Goal: Task Accomplishment & Management: Use online tool/utility

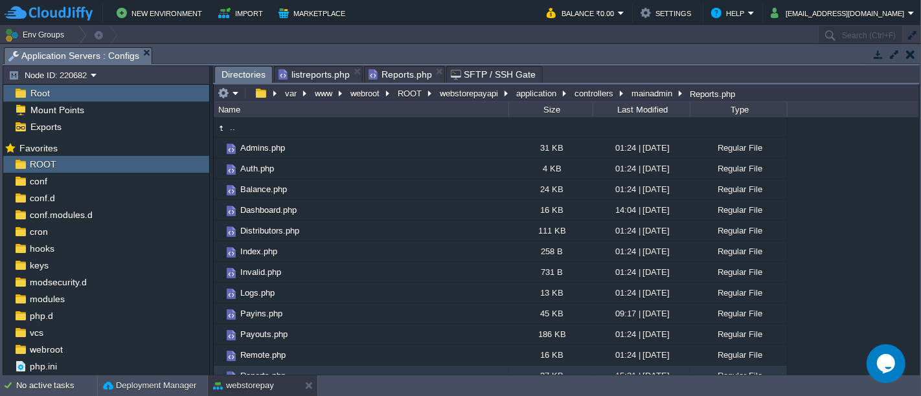
scroll to position [29, 0]
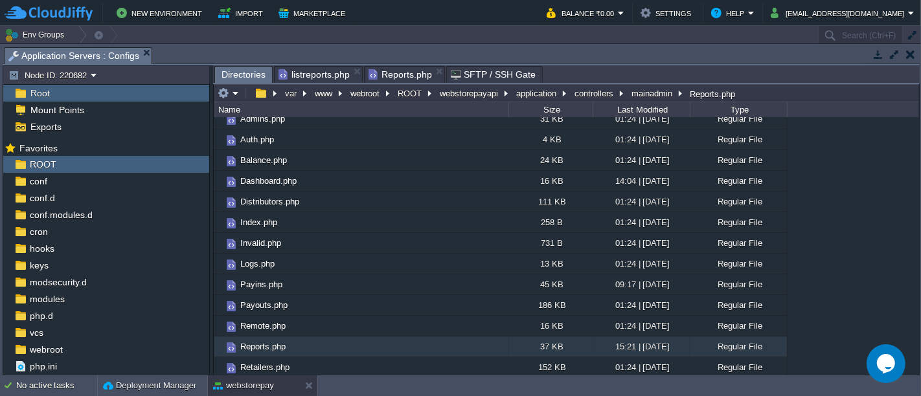
click at [257, 73] on span "Directories" at bounding box center [244, 75] width 44 height 16
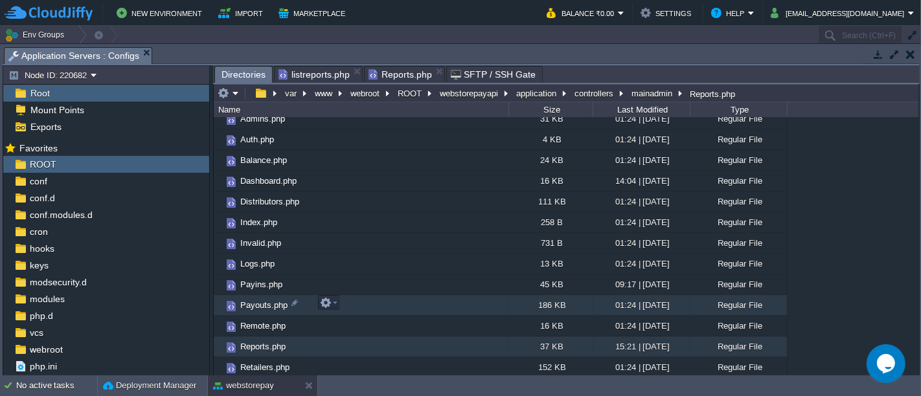
click at [439, 303] on td "Payouts.php" at bounding box center [361, 305] width 295 height 21
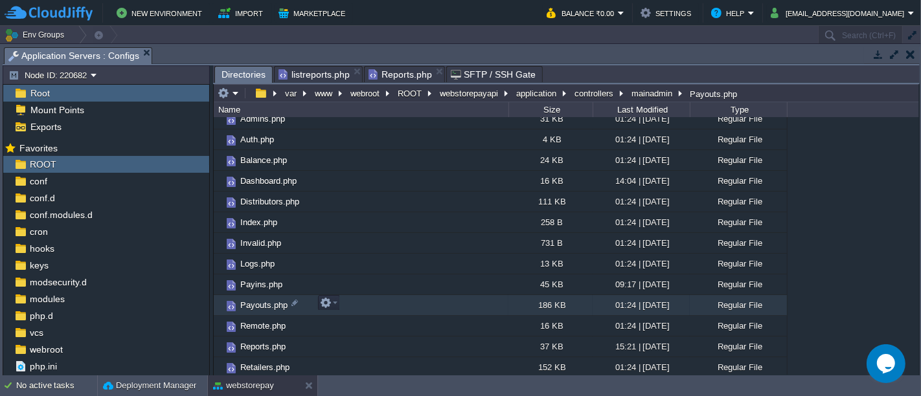
scroll to position [0, 0]
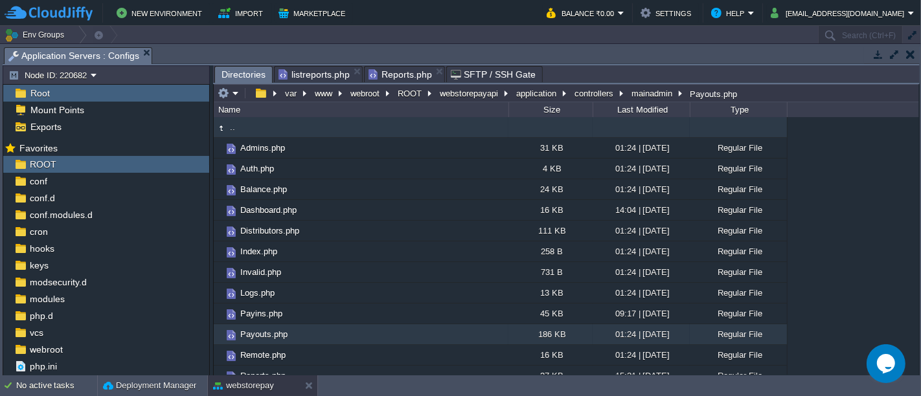
click at [283, 128] on td ".." at bounding box center [361, 127] width 295 height 21
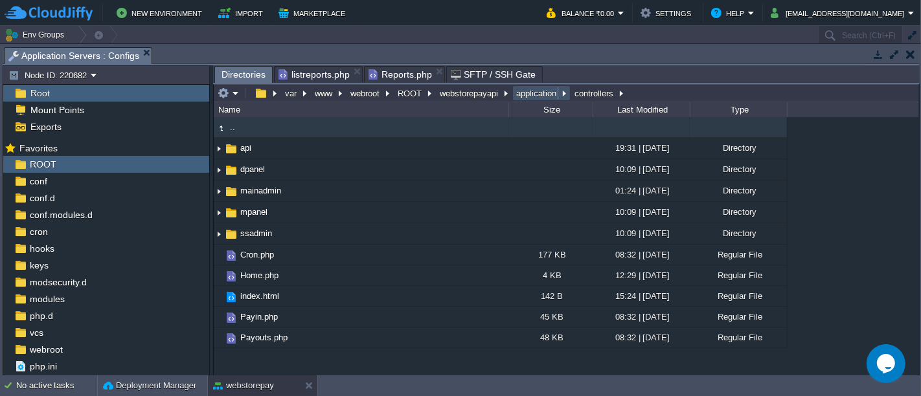
click at [540, 89] on button "application" at bounding box center [536, 93] width 45 height 12
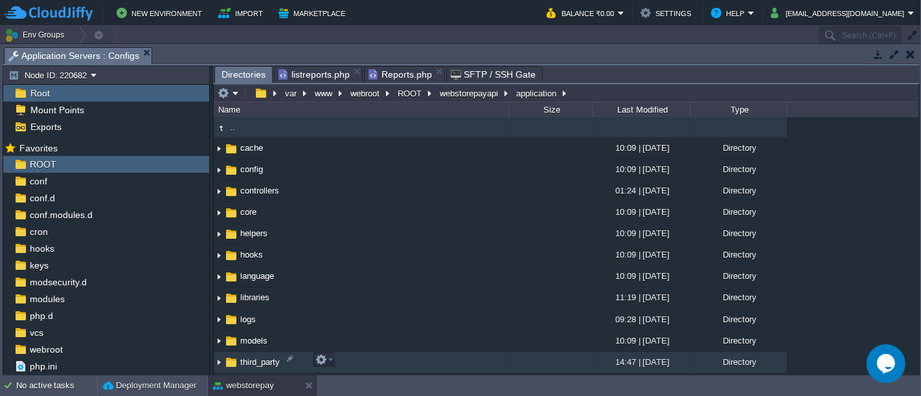
scroll to position [58, 0]
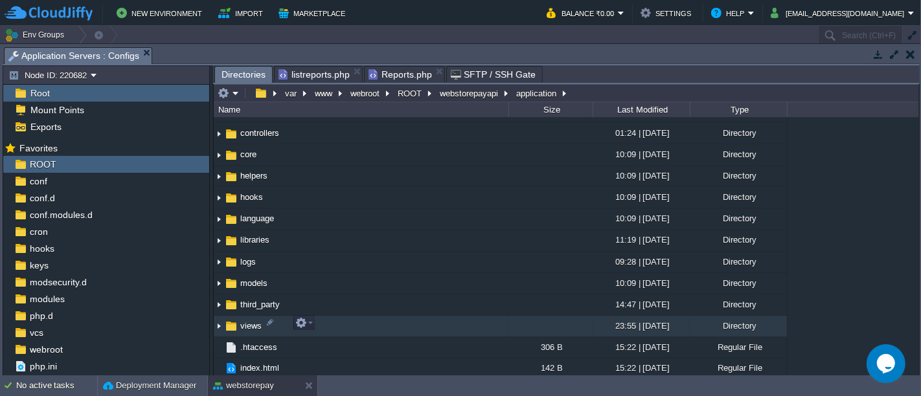
click at [357, 326] on td "views" at bounding box center [361, 326] width 295 height 21
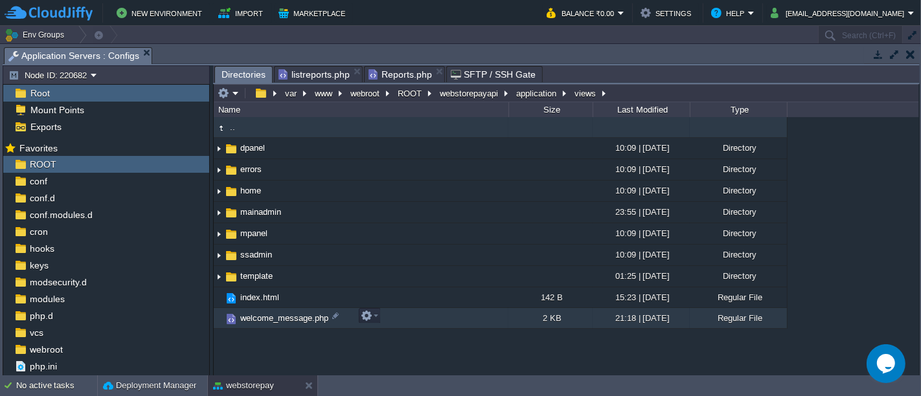
scroll to position [0, 0]
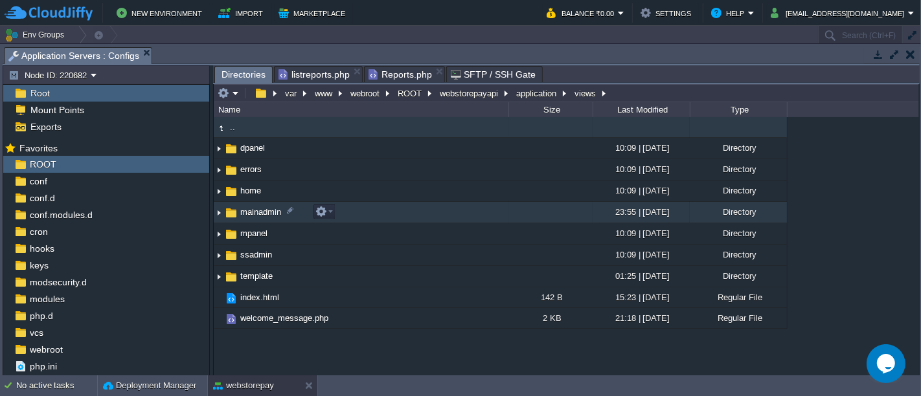
click at [344, 209] on td "mainadmin" at bounding box center [361, 212] width 295 height 21
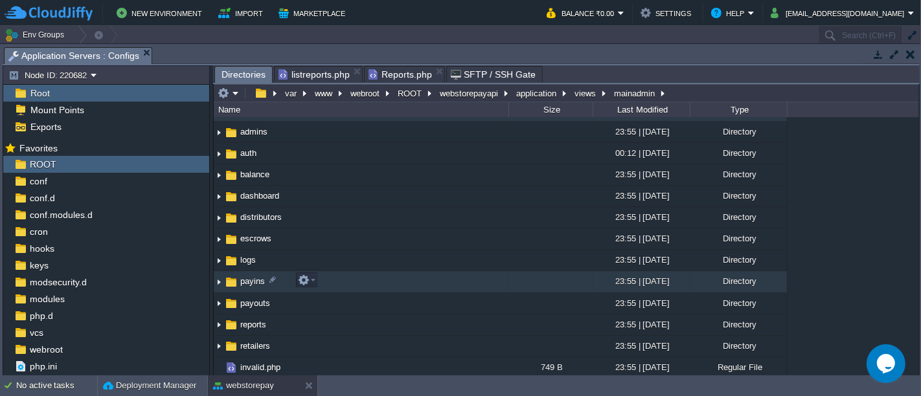
scroll to position [16, 0]
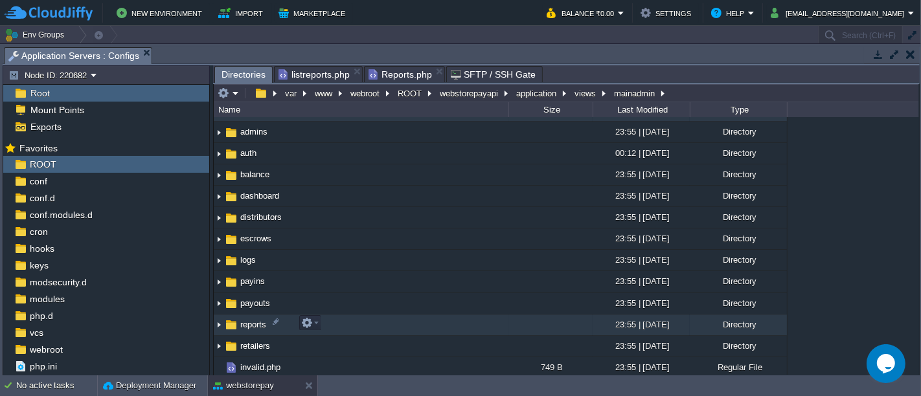
click at [339, 330] on td "reports" at bounding box center [361, 325] width 295 height 21
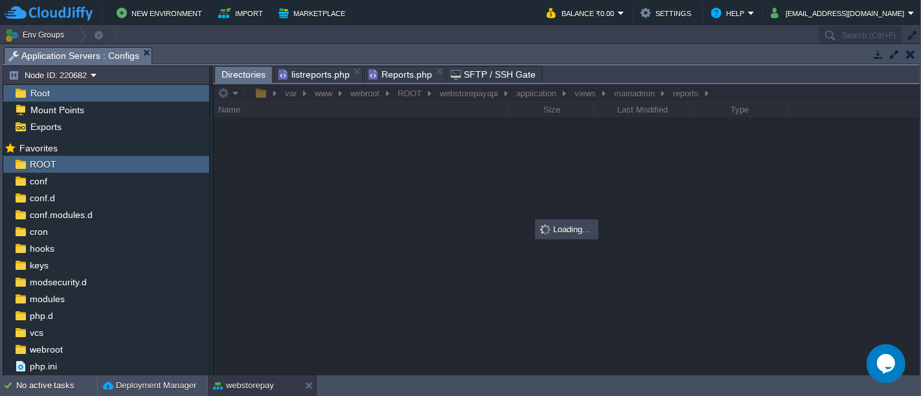
scroll to position [0, 0]
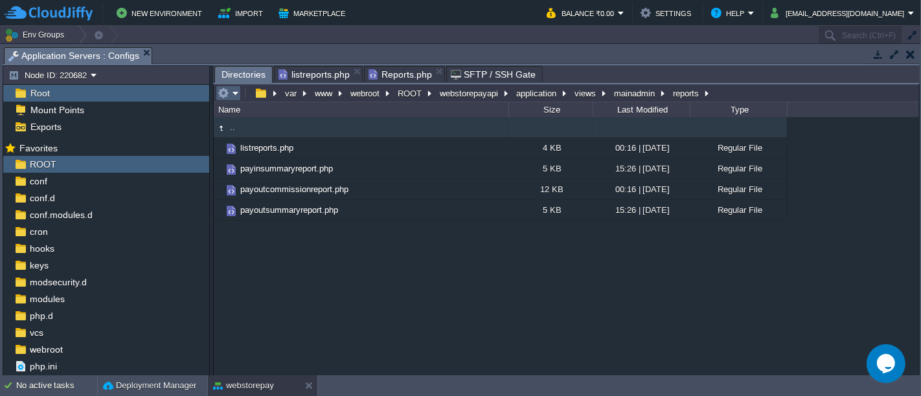
drag, startPoint x: 326, startPoint y: 132, endPoint x: 234, endPoint y: 95, distance: 99.1
click at [234, 95] on em at bounding box center [228, 93] width 21 height 12
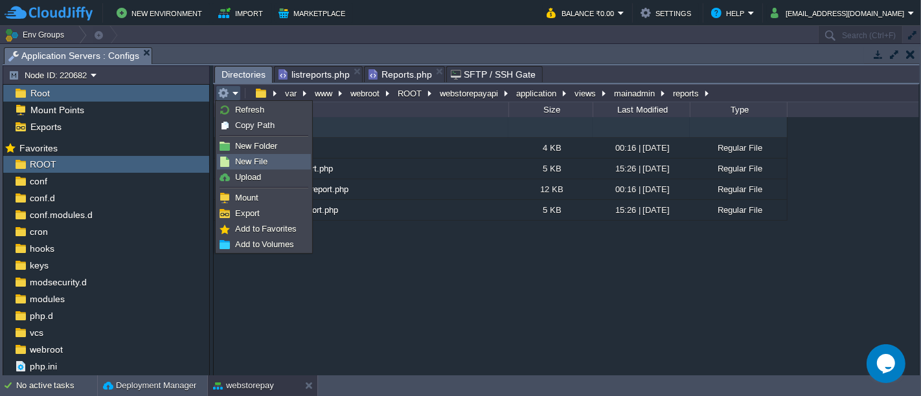
click at [272, 161] on link "New File" at bounding box center [264, 162] width 93 height 14
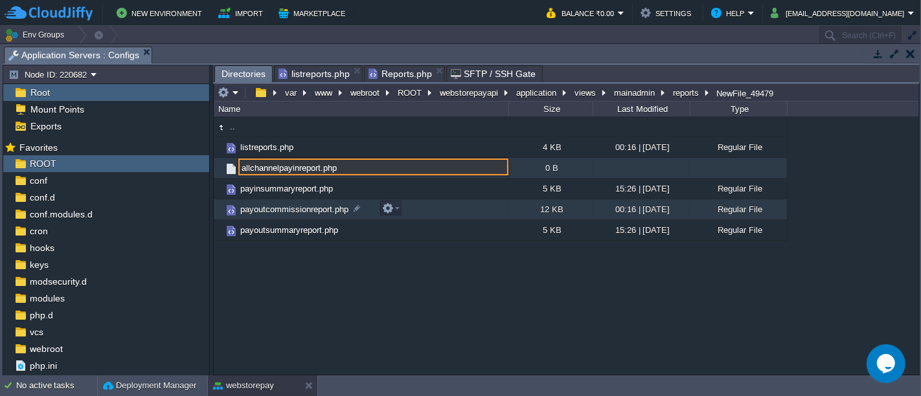
type input "allchannelpayinreport.php"
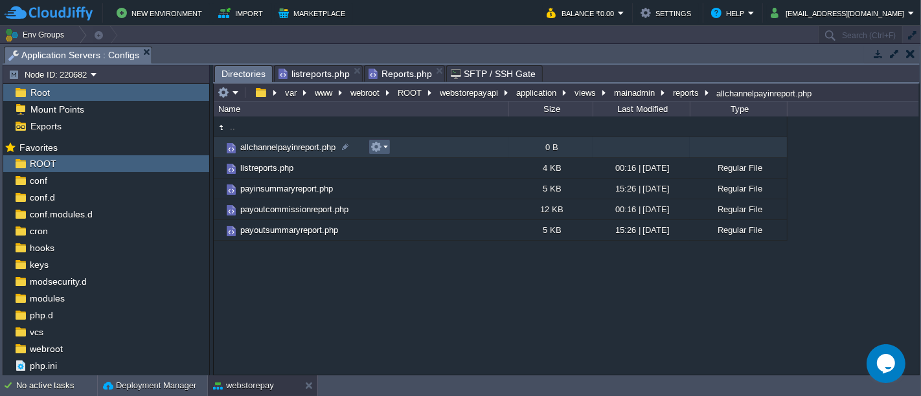
click at [387, 147] on td at bounding box center [380, 147] width 22 height 16
click at [482, 144] on td "allchannelpayinreport.php" at bounding box center [361, 147] width 295 height 21
click at [240, 67] on span "Directories" at bounding box center [244, 74] width 44 height 16
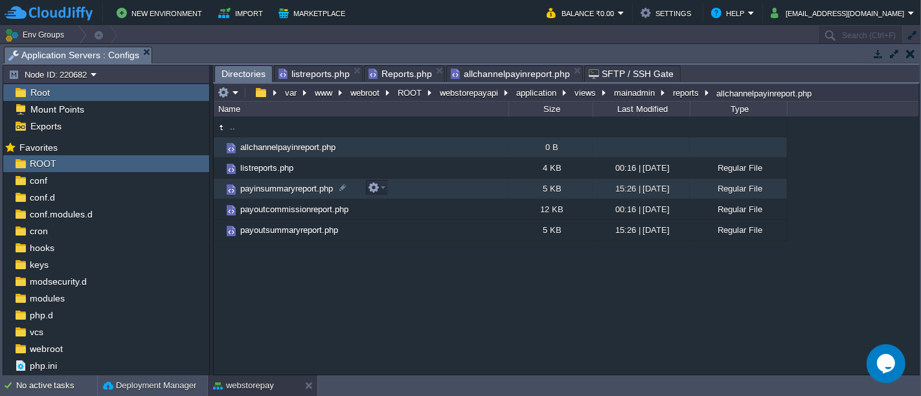
click at [396, 190] on td "payinsummaryreport.php" at bounding box center [361, 189] width 295 height 21
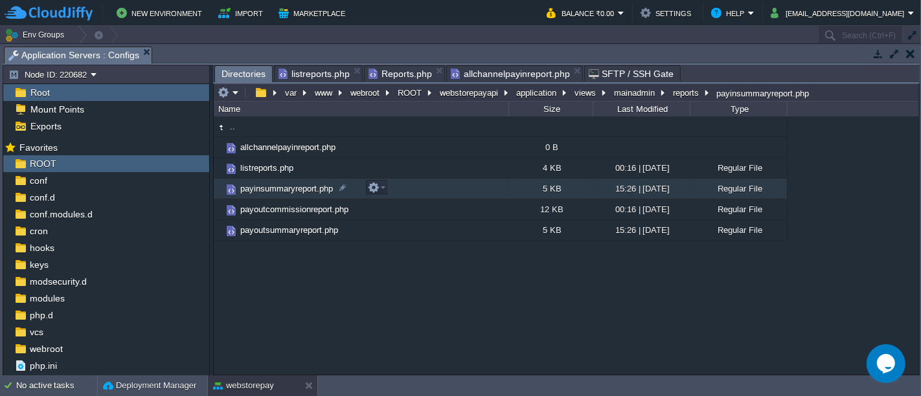
click at [396, 190] on td "payinsummaryreport.php" at bounding box center [361, 189] width 295 height 21
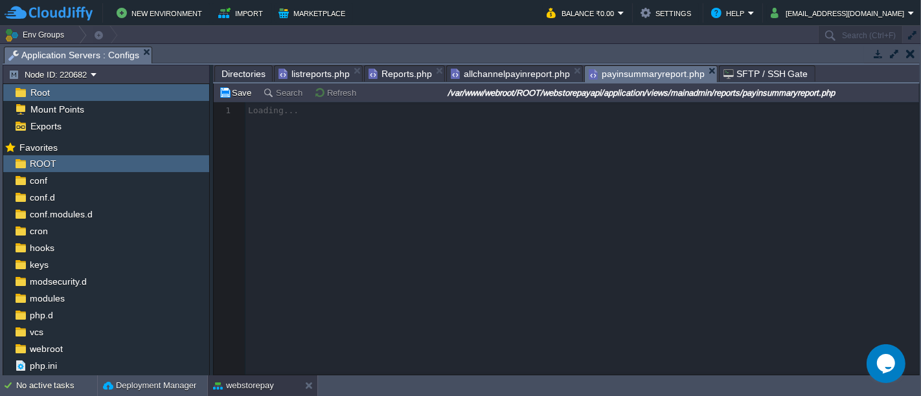
click at [560, 247] on div at bounding box center [566, 238] width 705 height 273
click at [538, 221] on div at bounding box center [566, 238] width 705 height 273
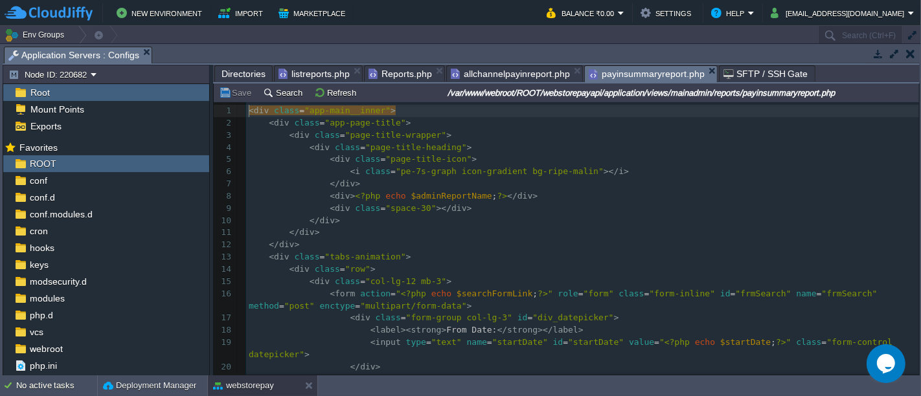
scroll to position [4, 0]
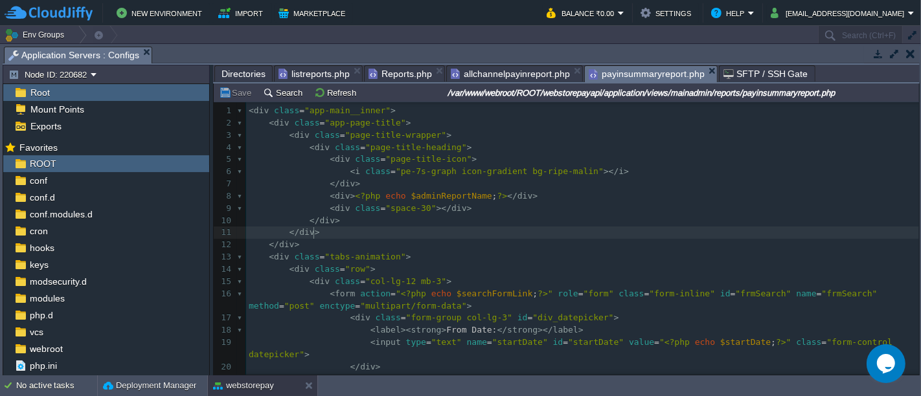
click at [578, 227] on pre "</ div >" at bounding box center [582, 233] width 673 height 12
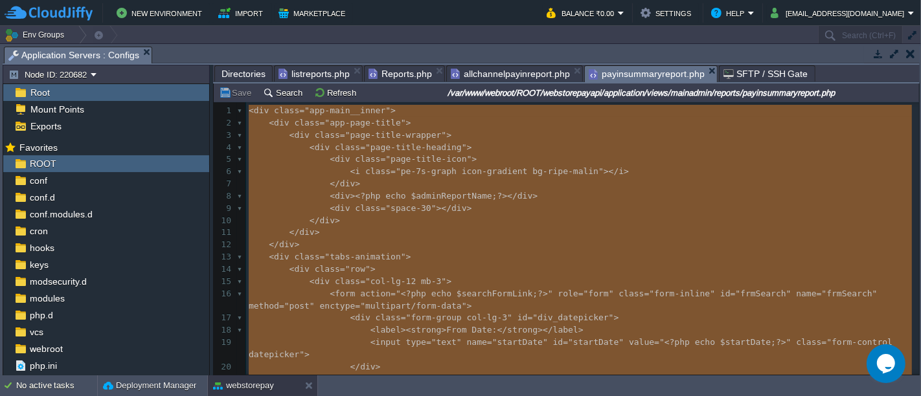
type textarea "<div class="app-main__inner"> <div class="app-page-title"> <div class="page-tit…"
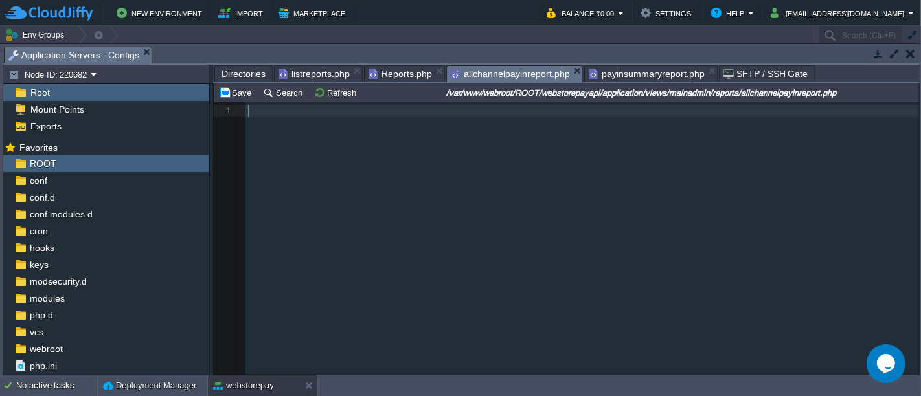
click at [513, 66] on span "allchannelpayinreport.php" at bounding box center [510, 74] width 119 height 16
click at [464, 212] on div "1 1 ​" at bounding box center [576, 248] width 725 height 292
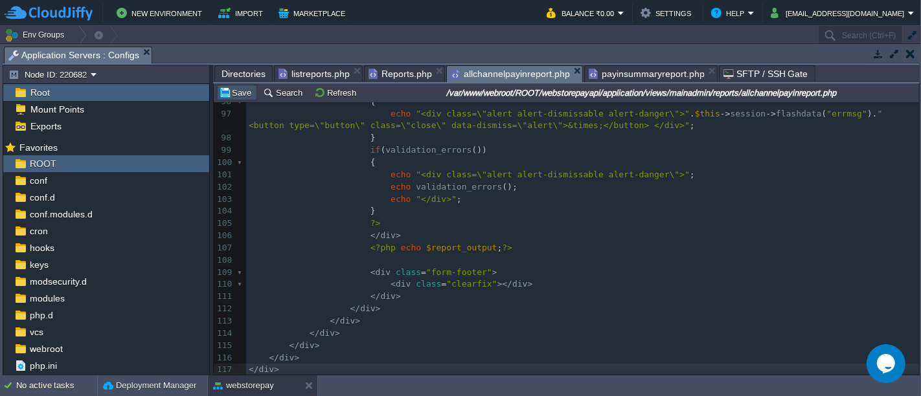
click at [244, 93] on button "Save" at bounding box center [237, 93] width 36 height 12
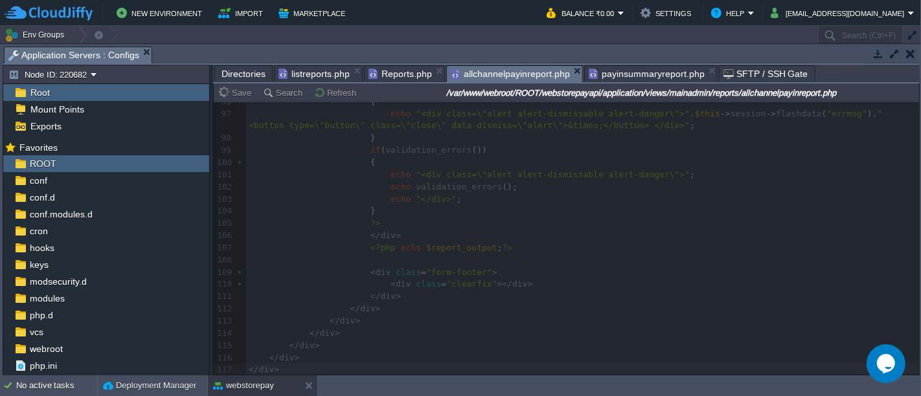
click at [605, 84] on div "Save Search Refresh /var/www/webroot/ROOT/webstorepayapi/application/views/main…" at bounding box center [566, 93] width 705 height 19
click at [619, 71] on span "payinsummaryreport.php" at bounding box center [647, 74] width 116 height 16
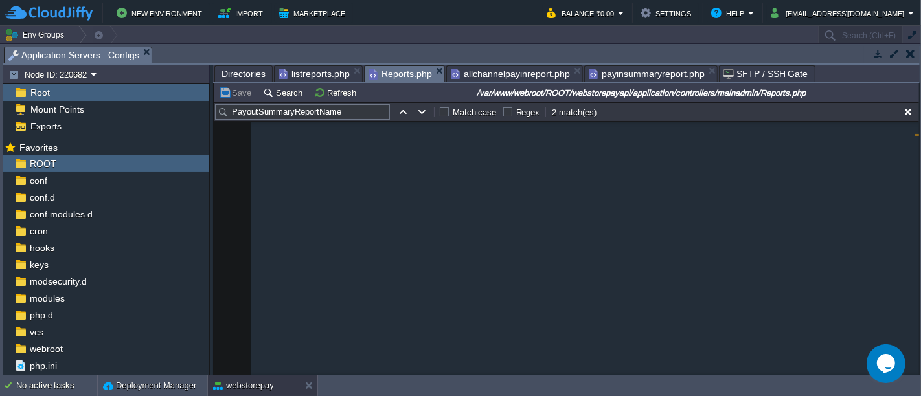
click at [389, 73] on span "Reports.php" at bounding box center [400, 74] width 63 height 16
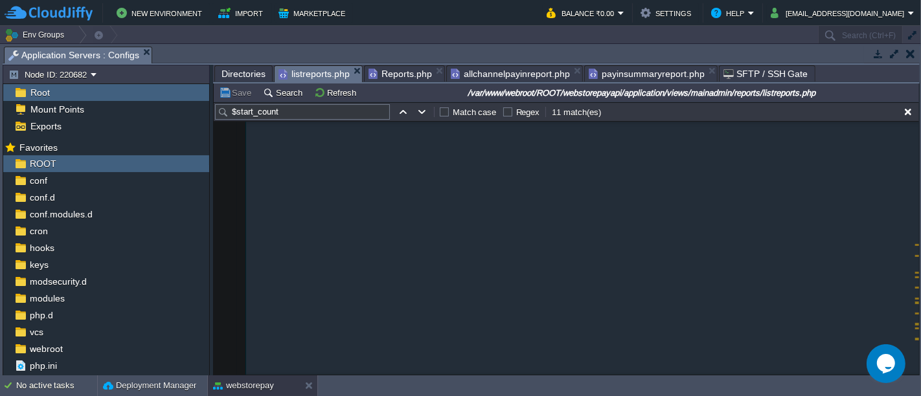
click at [313, 70] on span "listreports.php" at bounding box center [314, 74] width 71 height 16
click at [242, 71] on span "Directories" at bounding box center [244, 74] width 44 height 16
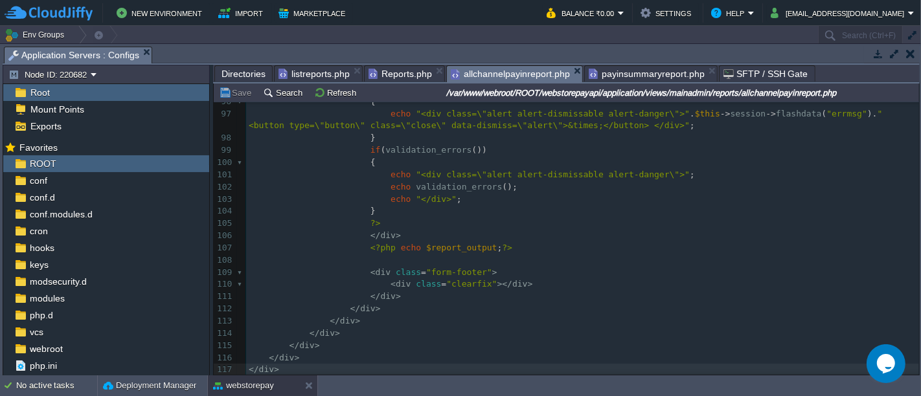
click at [523, 73] on span "allchannelpayinreport.php" at bounding box center [510, 74] width 119 height 16
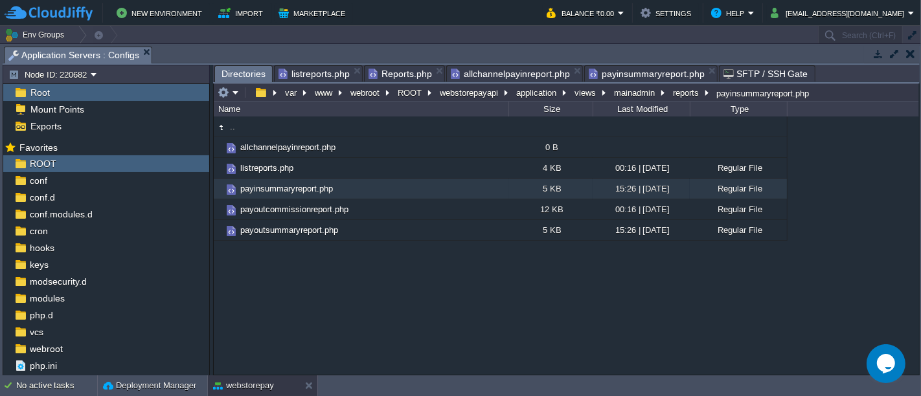
click at [239, 76] on span "Directories" at bounding box center [244, 74] width 44 height 16
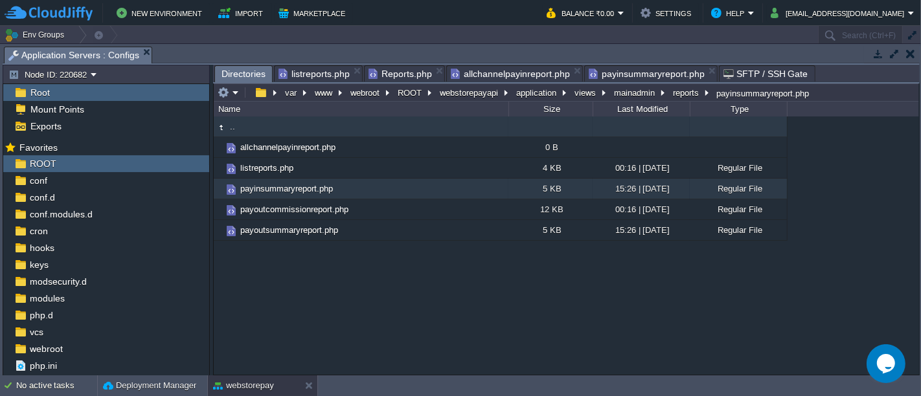
click at [315, 122] on td ".." at bounding box center [361, 127] width 295 height 21
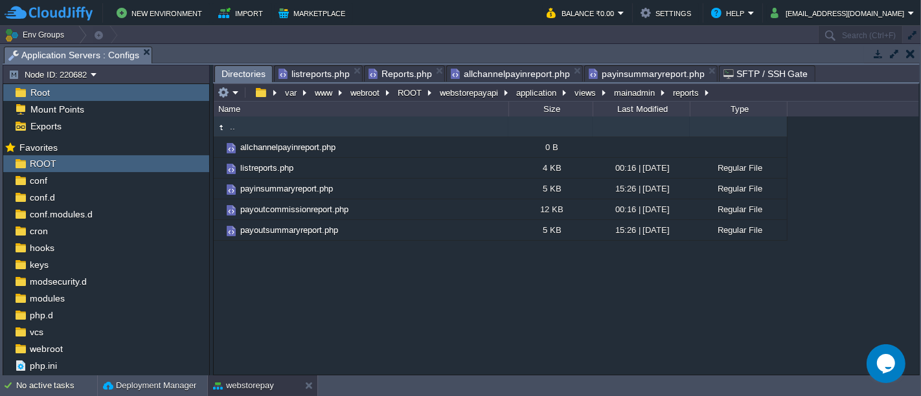
click at [315, 122] on td ".." at bounding box center [361, 127] width 295 height 21
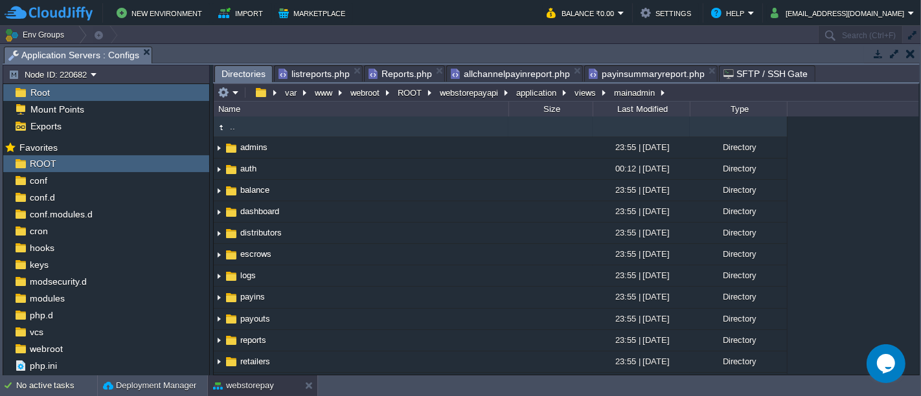
click at [273, 128] on td ".." at bounding box center [361, 127] width 295 height 21
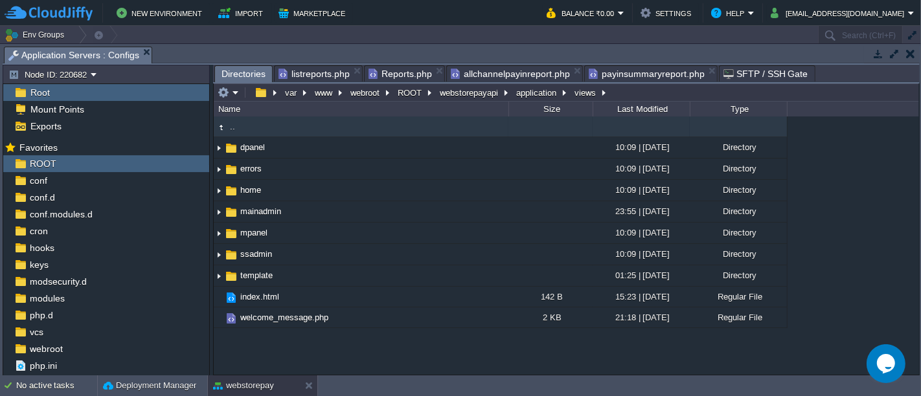
click at [287, 126] on td ".." at bounding box center [361, 127] width 295 height 21
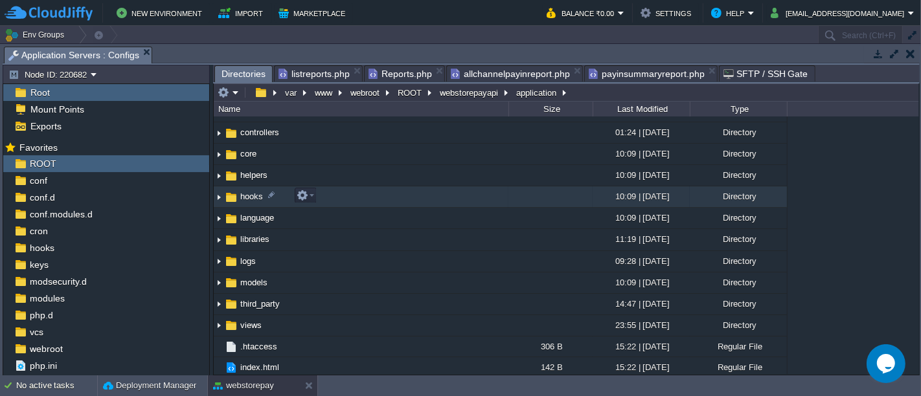
scroll to position [0, 0]
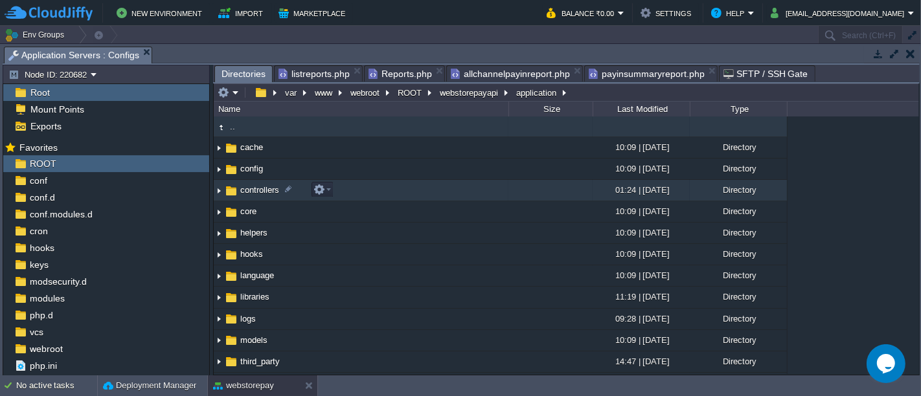
click at [350, 193] on td "controllers" at bounding box center [361, 190] width 295 height 21
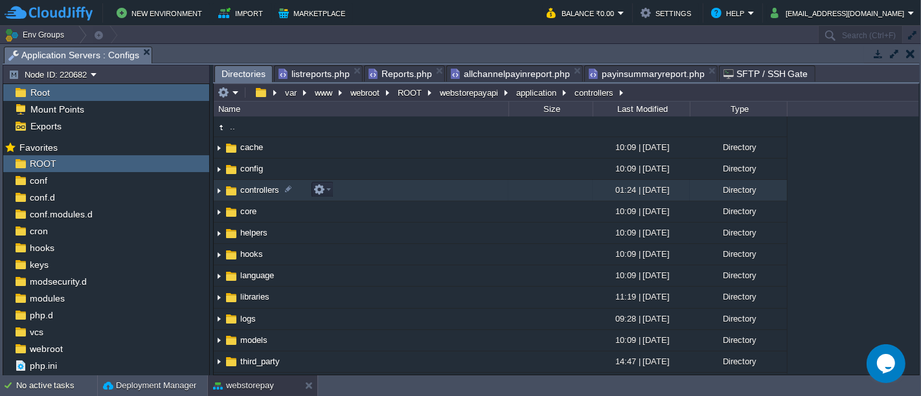
click at [350, 193] on td "controllers" at bounding box center [361, 190] width 295 height 21
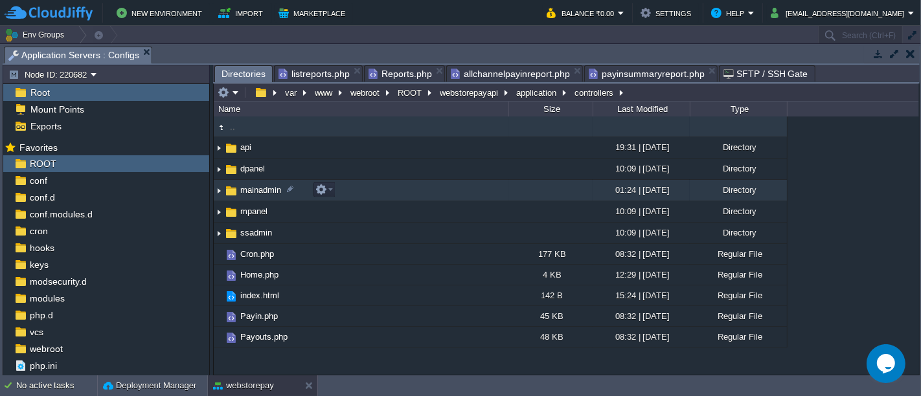
click at [350, 189] on td "mainadmin" at bounding box center [361, 190] width 295 height 21
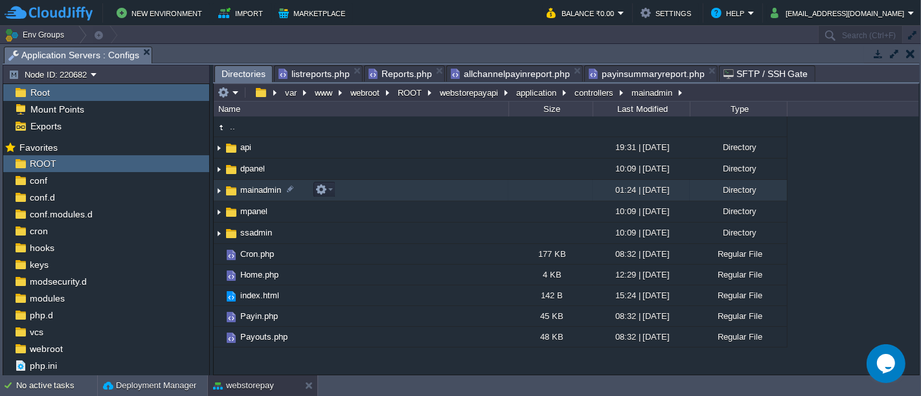
click at [350, 189] on td "mainadmin" at bounding box center [361, 190] width 295 height 21
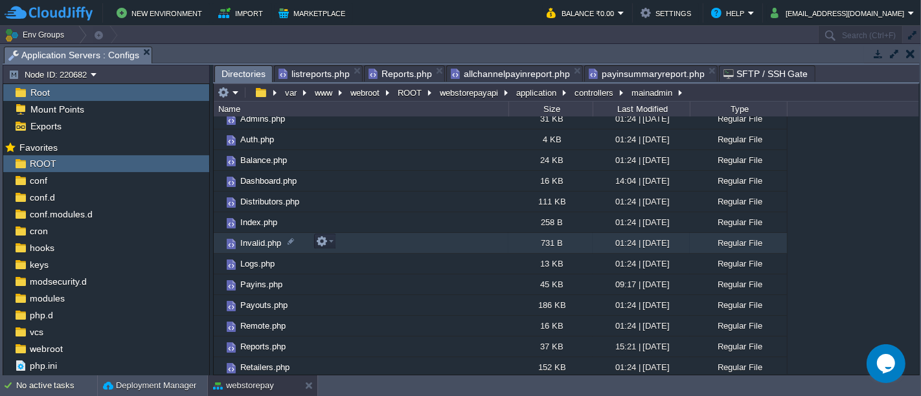
scroll to position [29, 0]
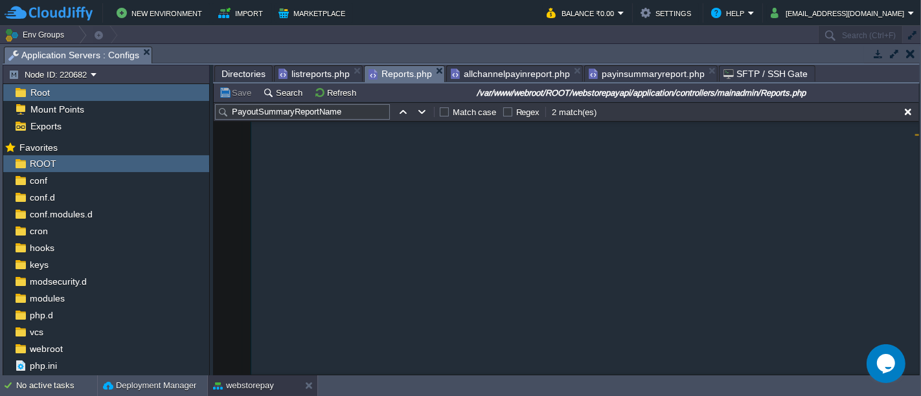
click at [394, 71] on span "Reports.php" at bounding box center [400, 74] width 63 height 16
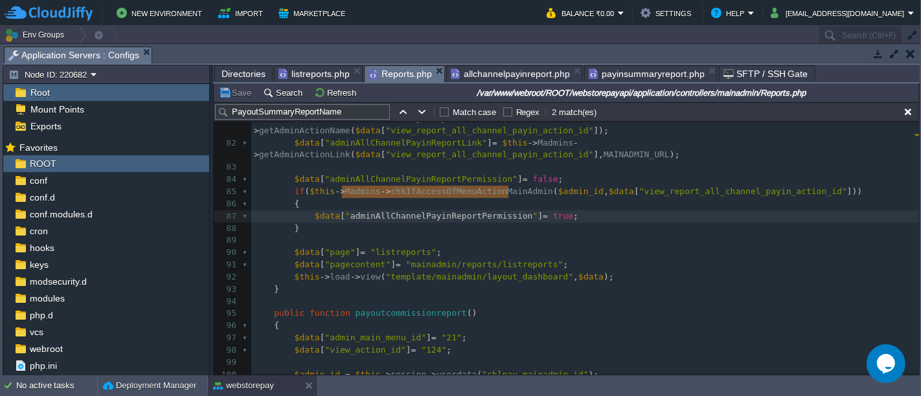
scroll to position [757, 0]
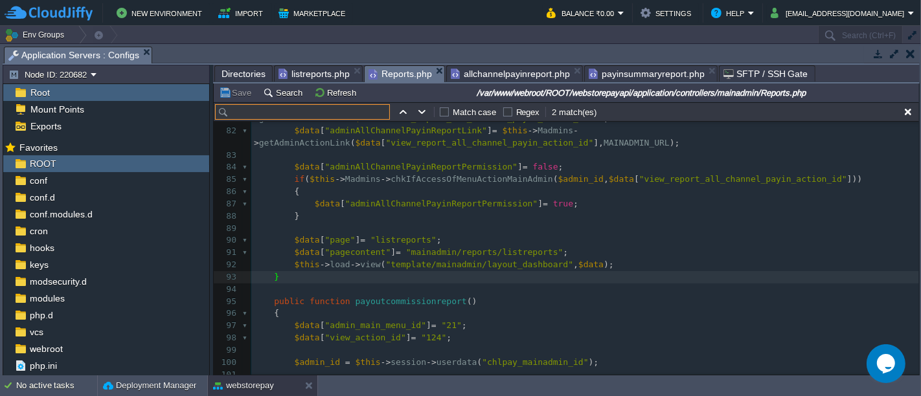
paste input "payoutsummaryreport"
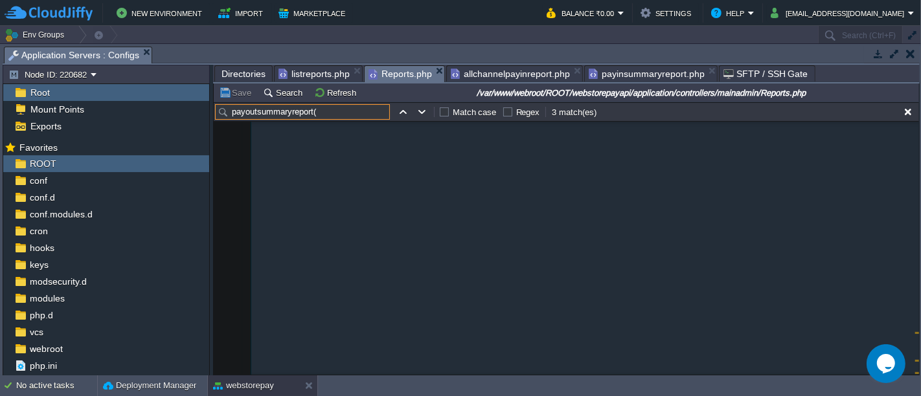
scroll to position [12027, 0]
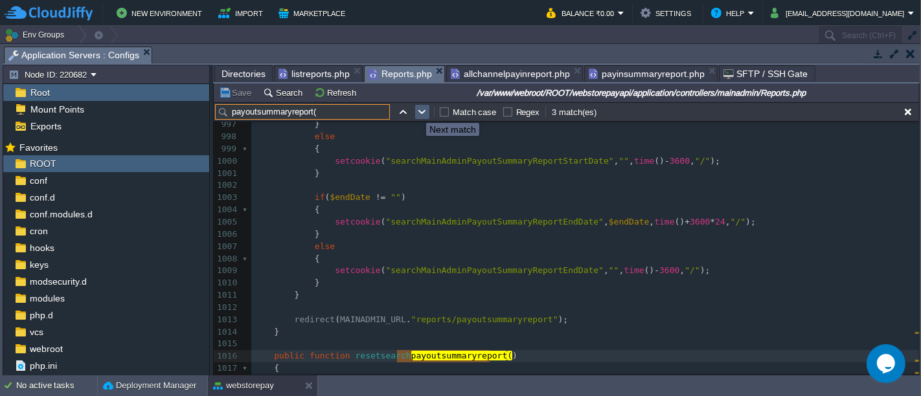
type input "payoutsummaryreport("
click at [417, 111] on button "button" at bounding box center [423, 112] width 12 height 12
type textarea "payoutsummaryreport("
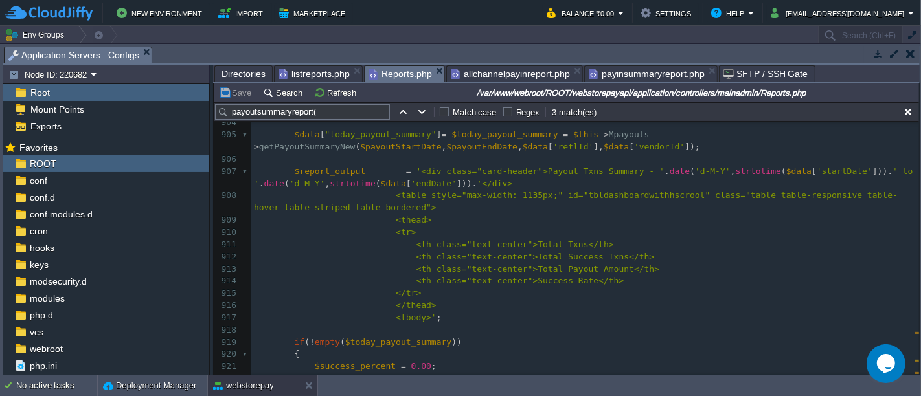
scroll to position [0, 0]
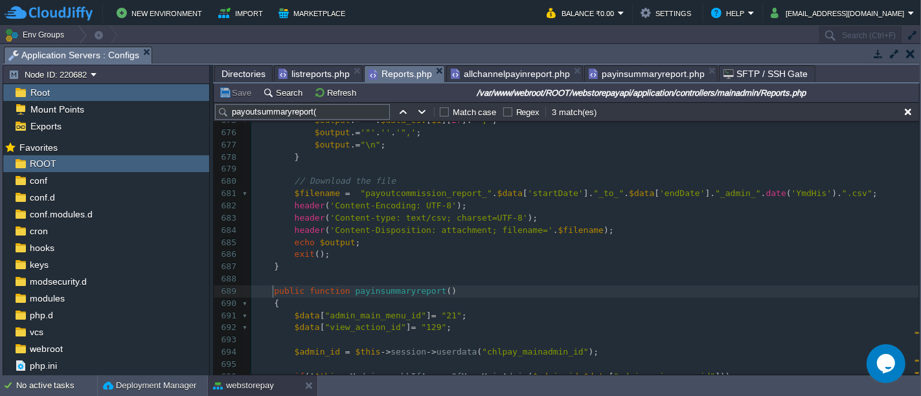
click at [270, 292] on span at bounding box center [264, 292] width 20 height 12
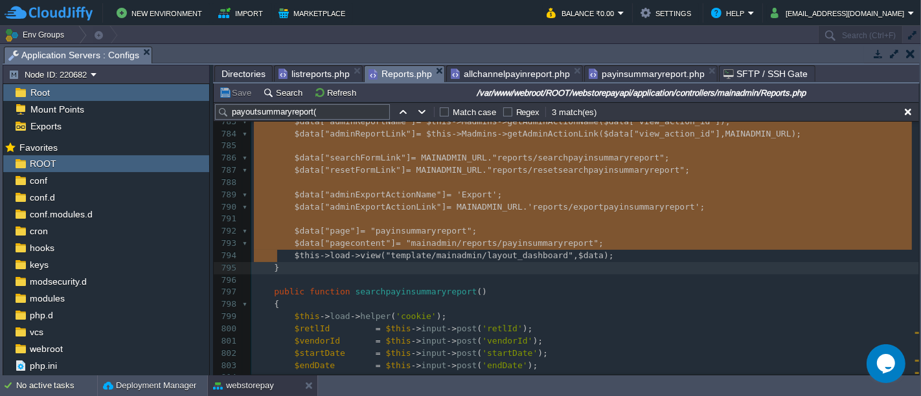
type textarea "public function payinsummaryreport() { $data["admin_main_menu_id"] = "21"; $dat…"
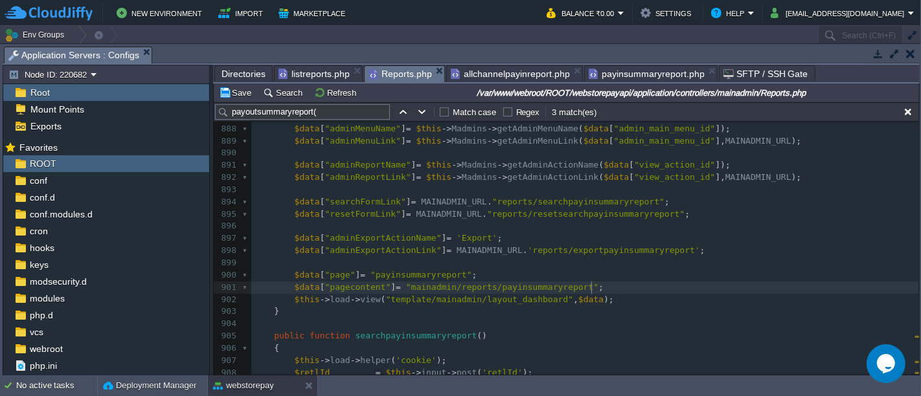
click at [590, 284] on span ""mainadmin/reports/payinsummaryreport"" at bounding box center [502, 287] width 192 height 10
type textarea "payinsummaryreport"
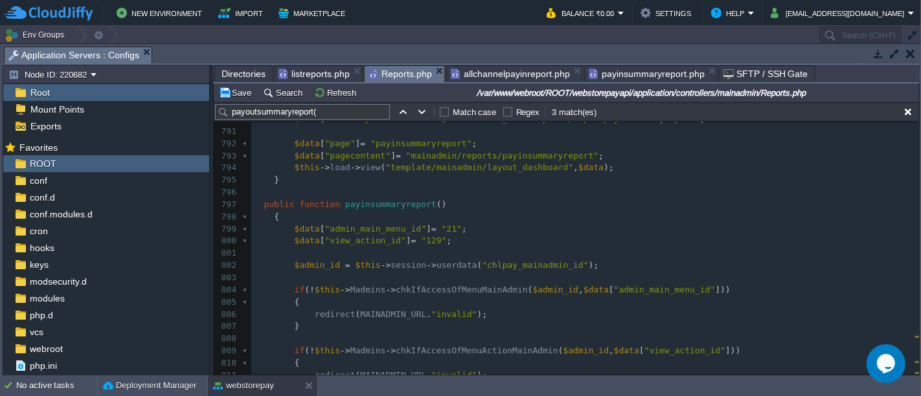
type textarea "payinsummaryreport"
click at [463, 239] on div "xxxxxxxxxx $data [ "pagecontent" ] = "mainadmin/reports/allchannelpayinreport" …" at bounding box center [585, 242] width 668 height 501
type textarea "45"
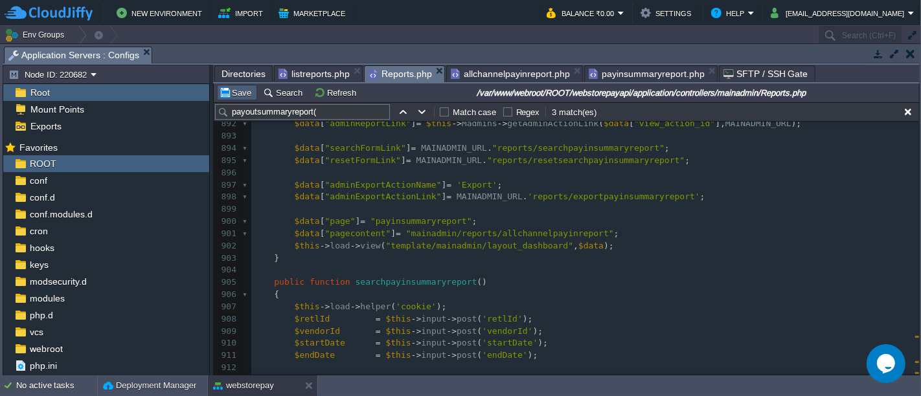
type textarea "8"
click at [239, 87] on button "Save" at bounding box center [237, 93] width 36 height 12
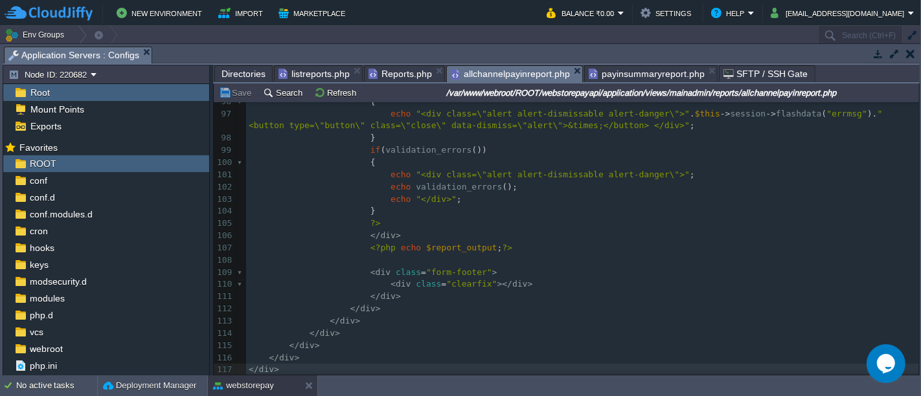
click at [520, 69] on span "allchannelpayinreport.php" at bounding box center [510, 74] width 119 height 16
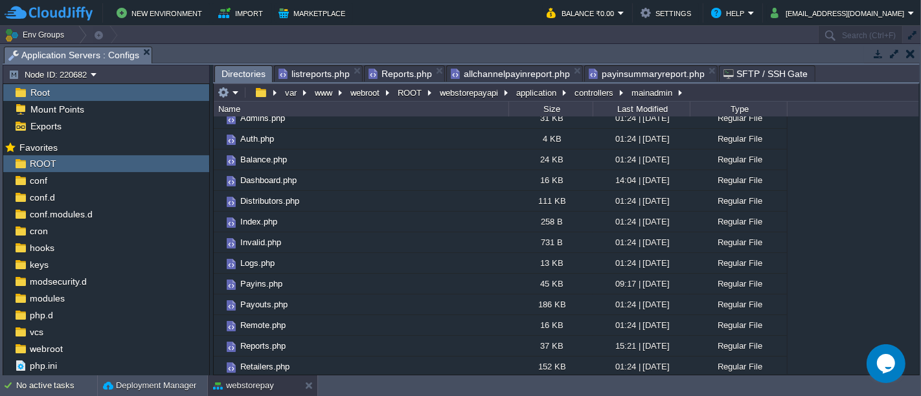
click at [234, 70] on span "Directories" at bounding box center [244, 74] width 44 height 16
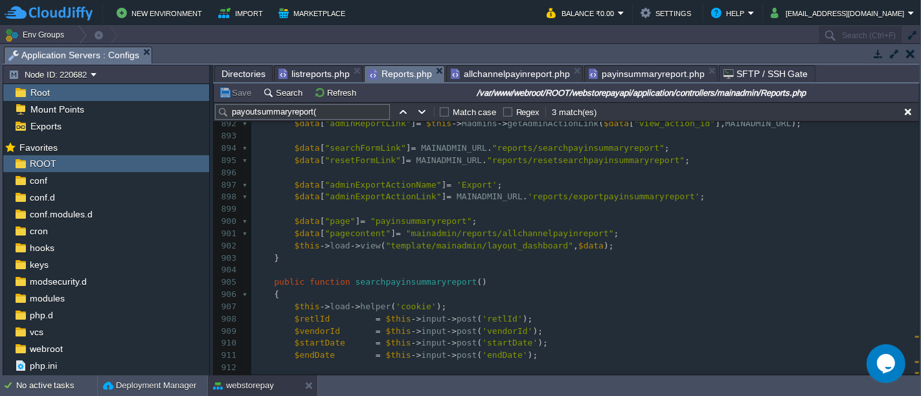
click at [395, 67] on span "Reports.php" at bounding box center [400, 74] width 63 height 16
